Goal: Find specific page/section

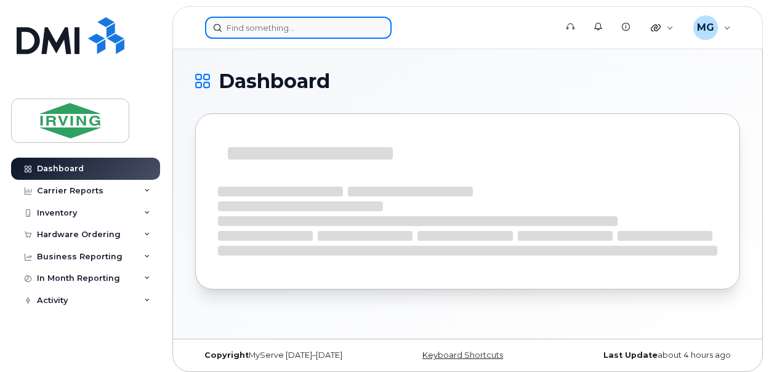
click at [262, 28] on input at bounding box center [298, 28] width 187 height 22
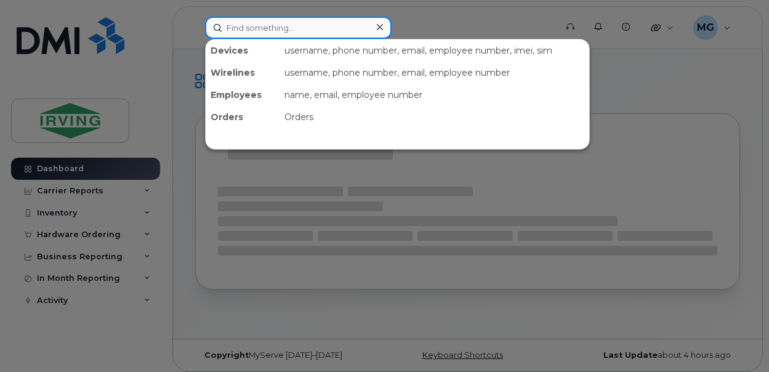
paste input "[PHONE_NUMBER]"
type input "[PHONE_NUMBER]"
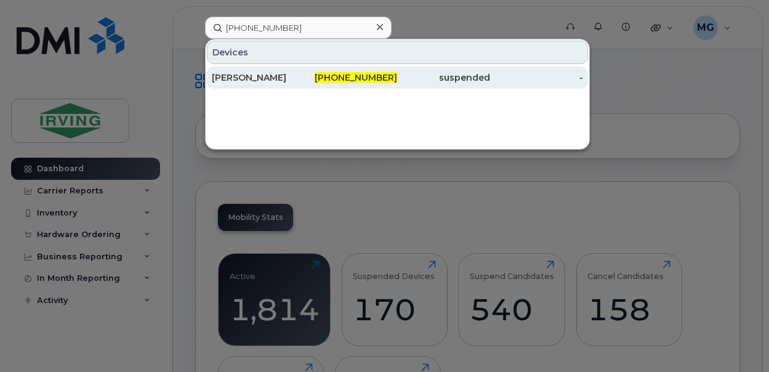
click at [360, 77] on span "[PHONE_NUMBER]" at bounding box center [356, 77] width 83 height 11
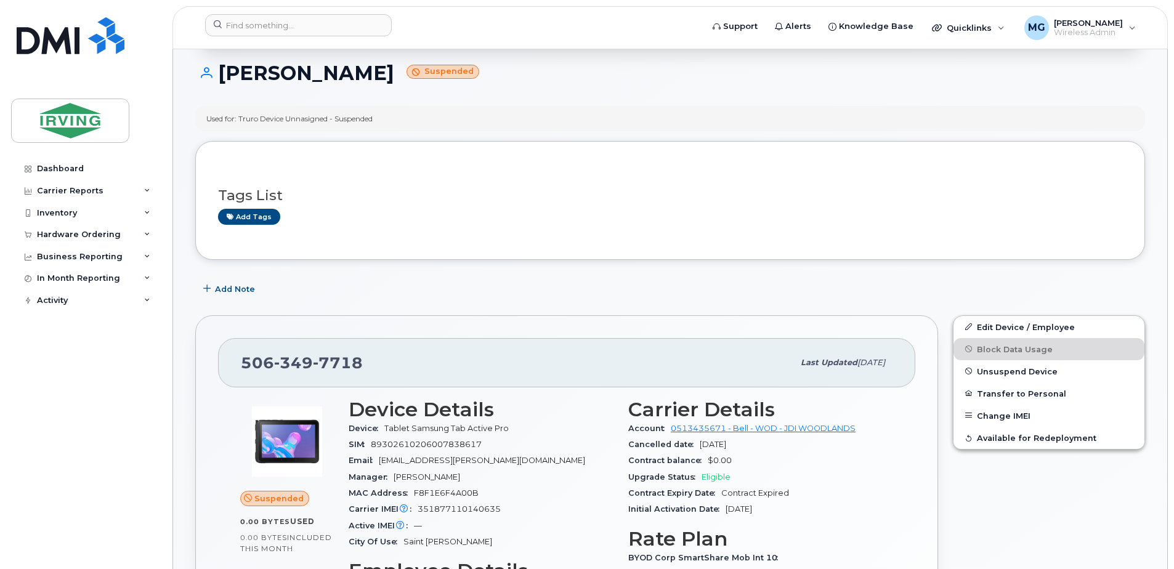
scroll to position [80, 0]
